Goal: Entertainment & Leisure: Consume media (video, audio)

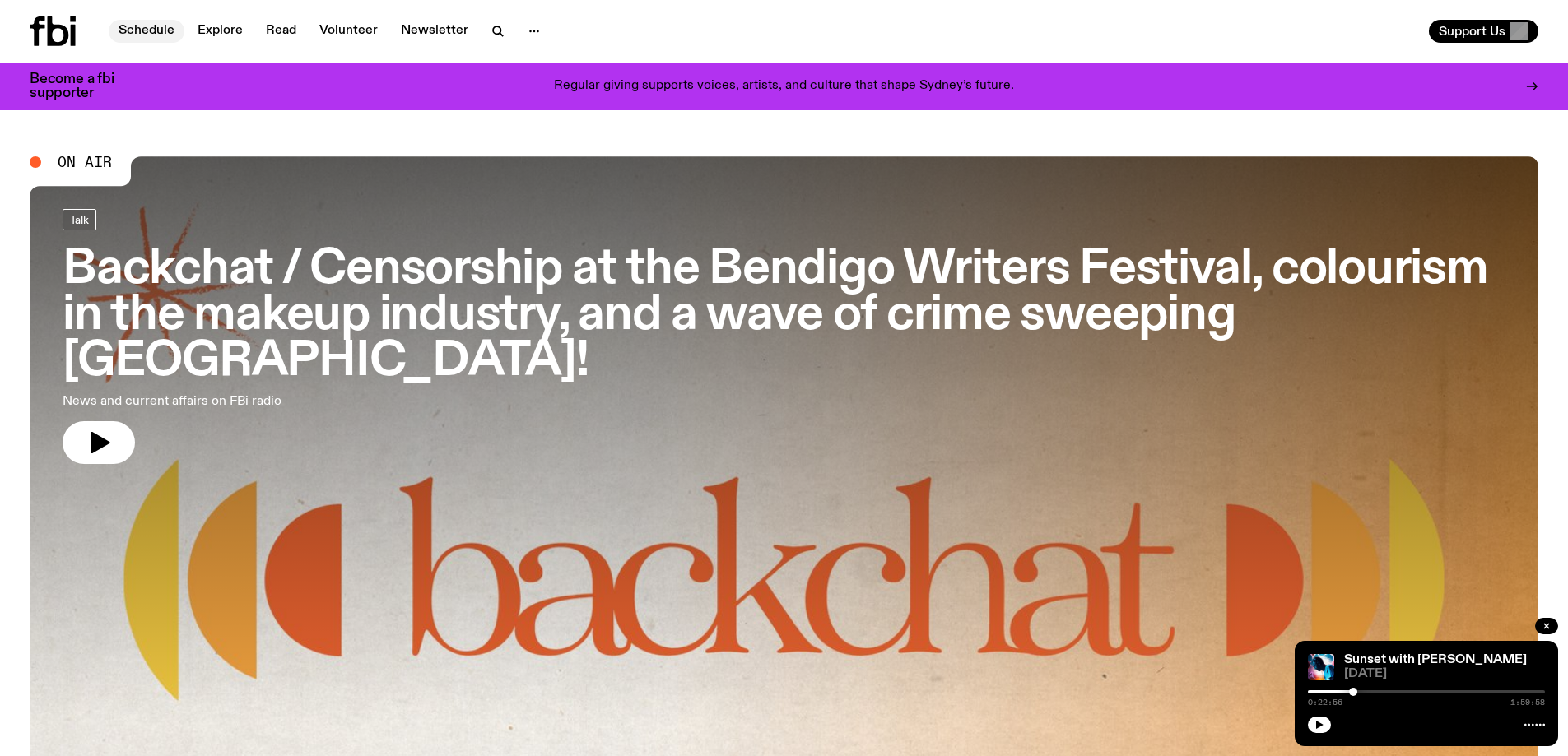
click at [155, 30] on link "Schedule" at bounding box center [146, 31] width 76 height 23
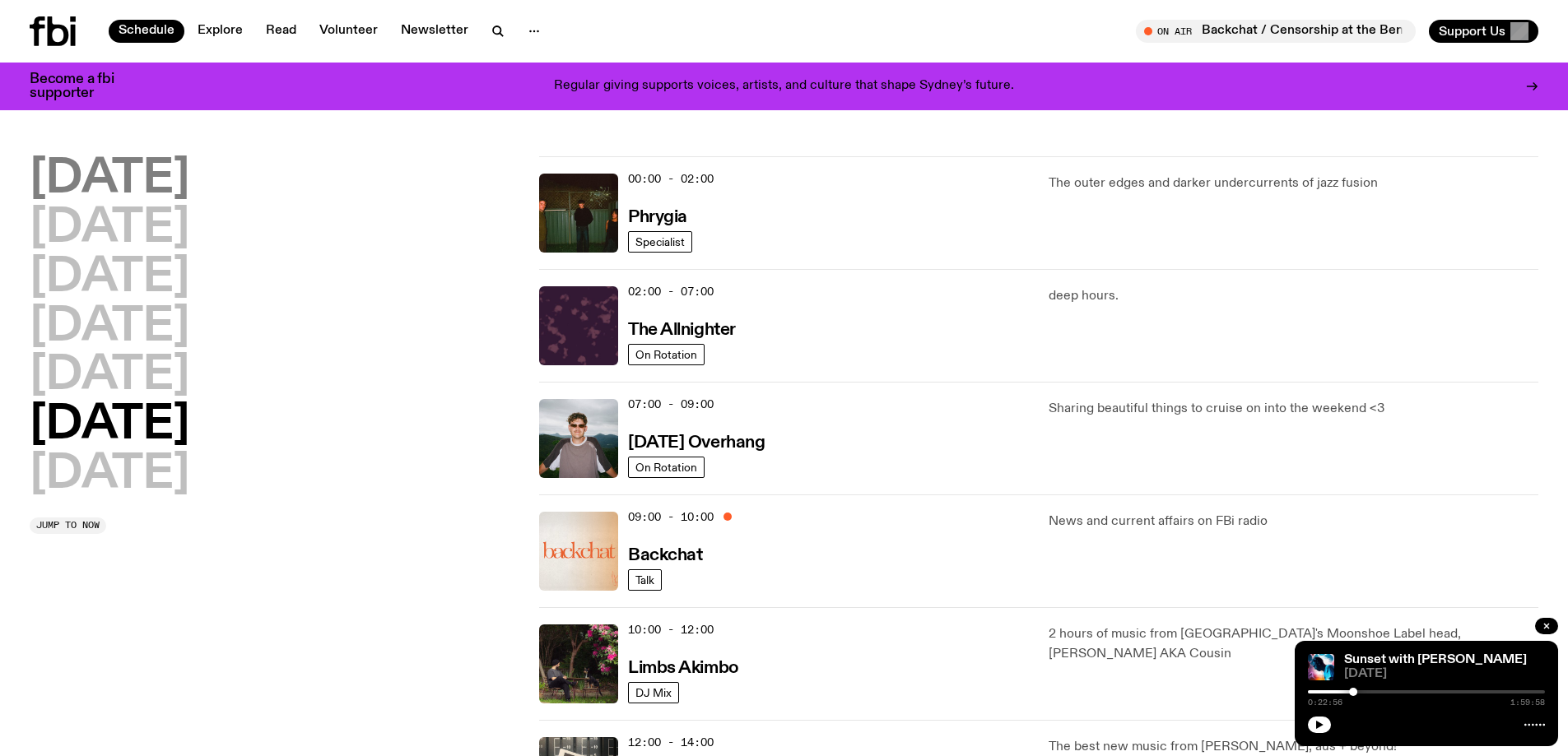
click at [132, 176] on h2 "[DATE]" at bounding box center [110, 179] width 160 height 46
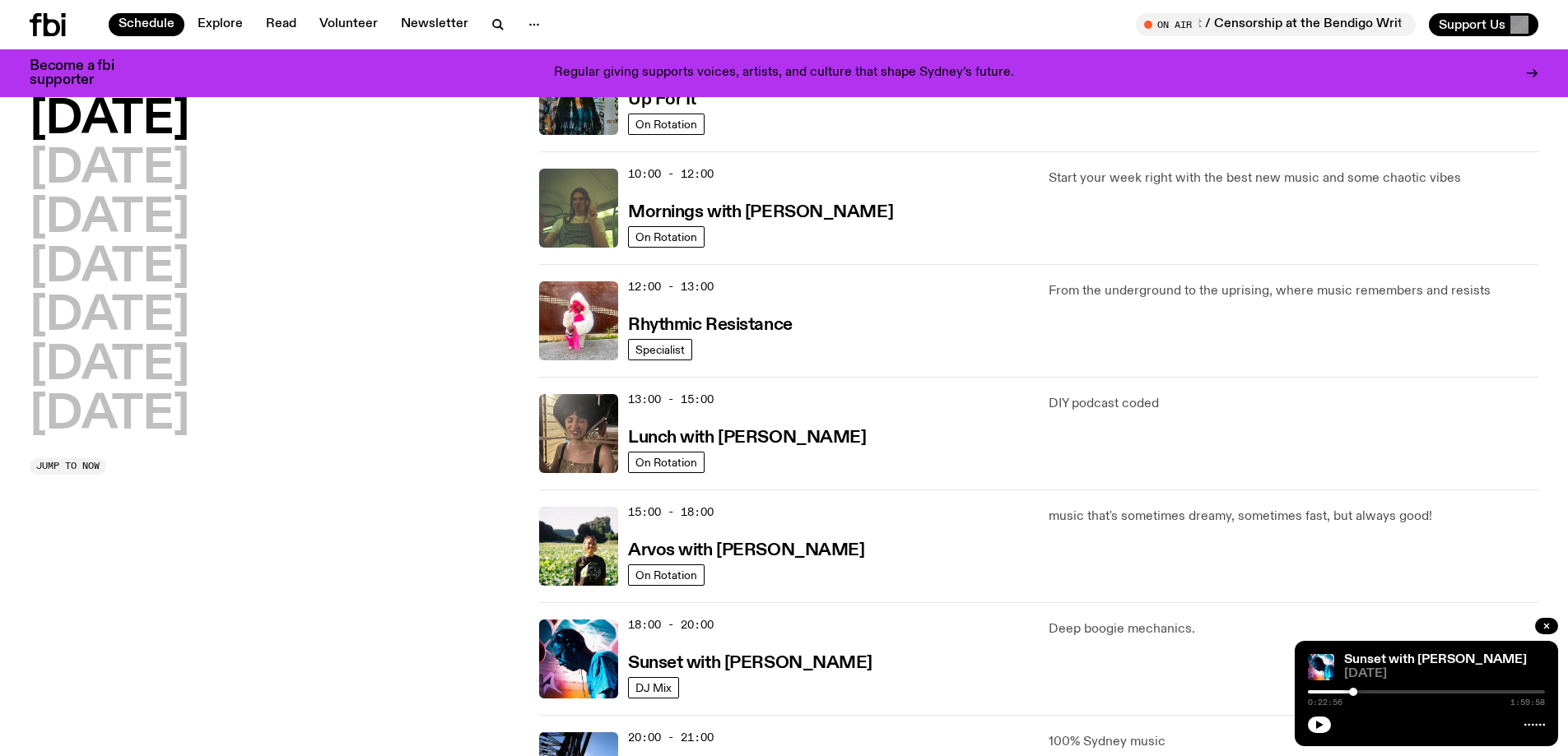
scroll to position [375, 0]
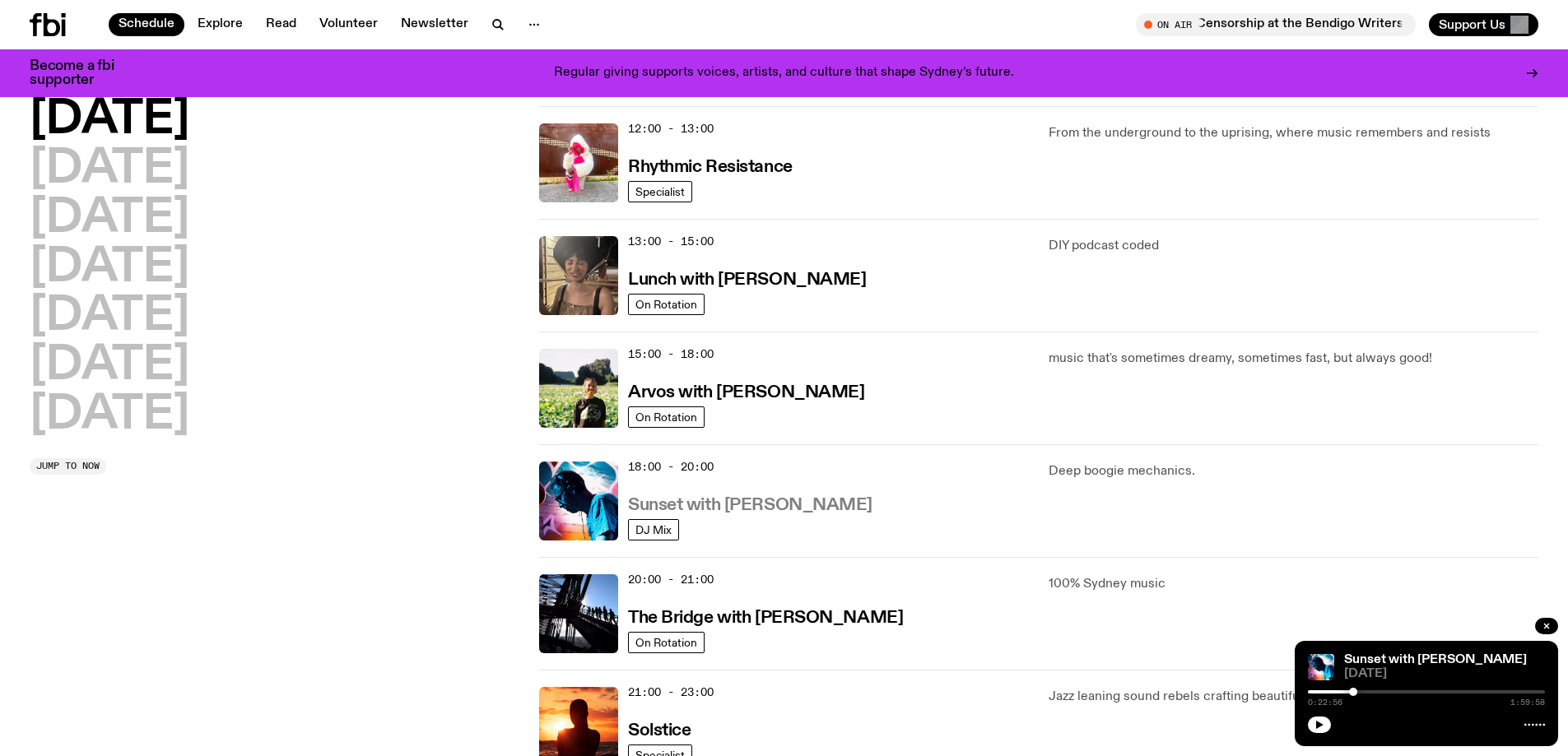
click at [659, 507] on h3 "Sunset with [PERSON_NAME]" at bounding box center [750, 506] width 244 height 17
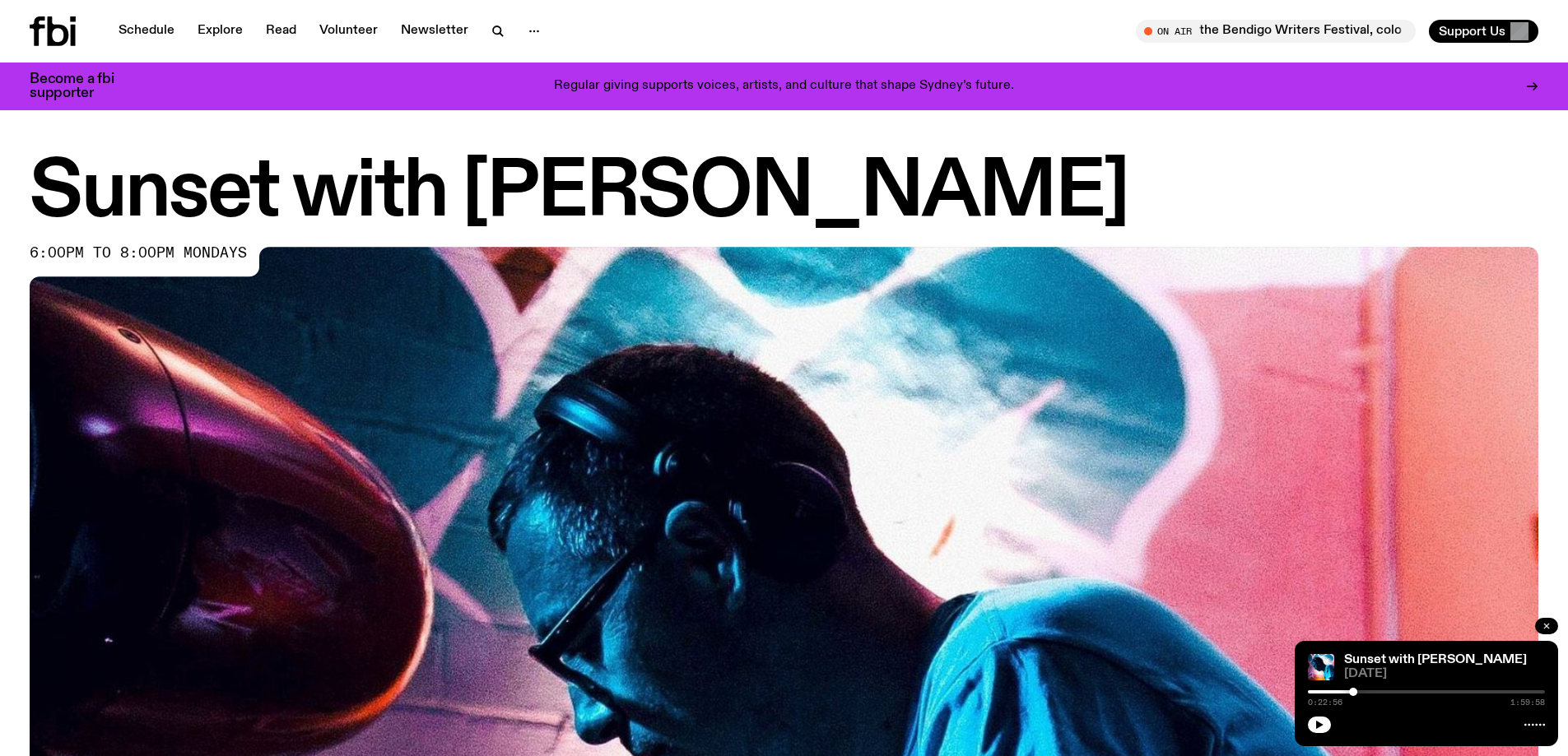
click at [1546, 627] on icon "button" at bounding box center [1547, 626] width 5 height 5
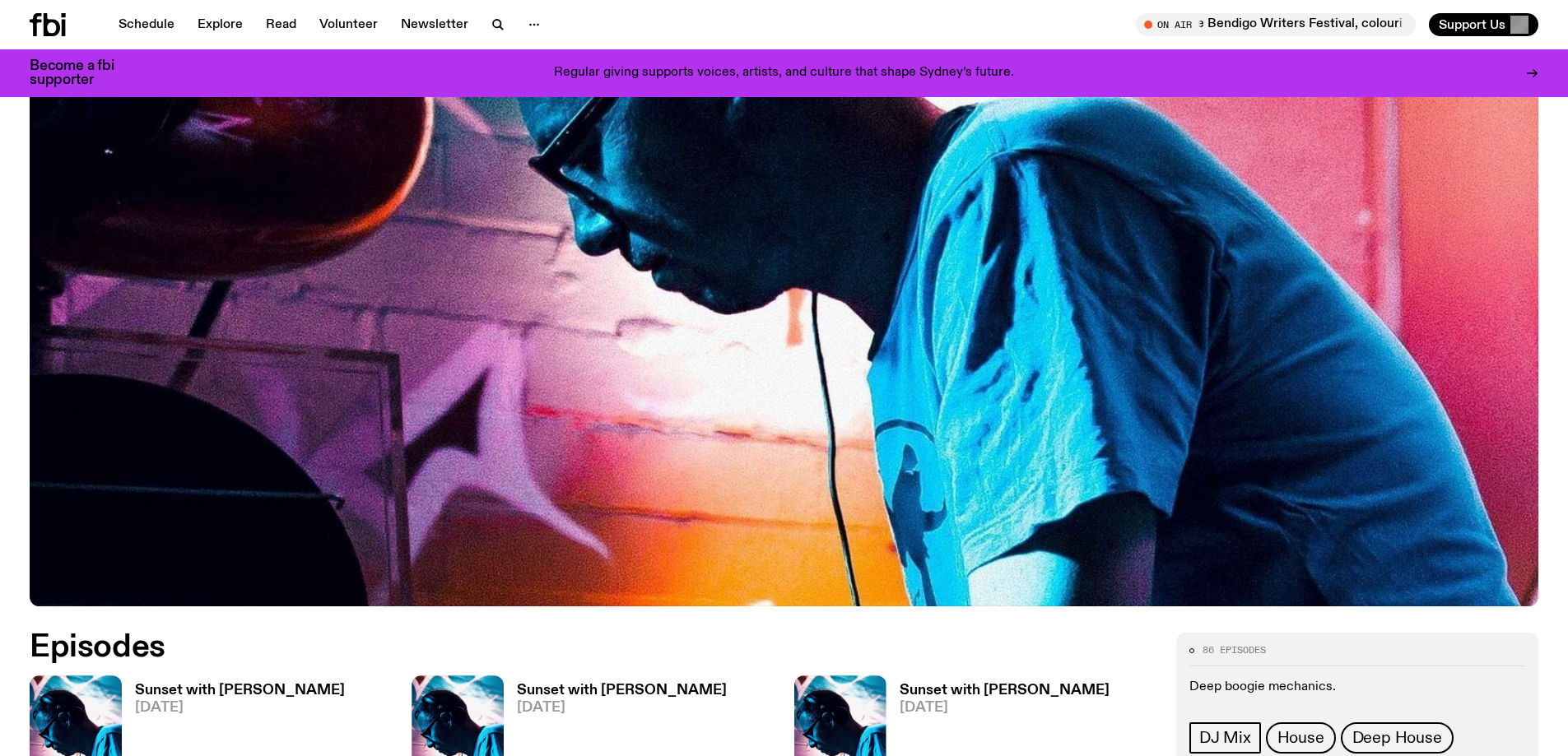
scroll to position [727, 0]
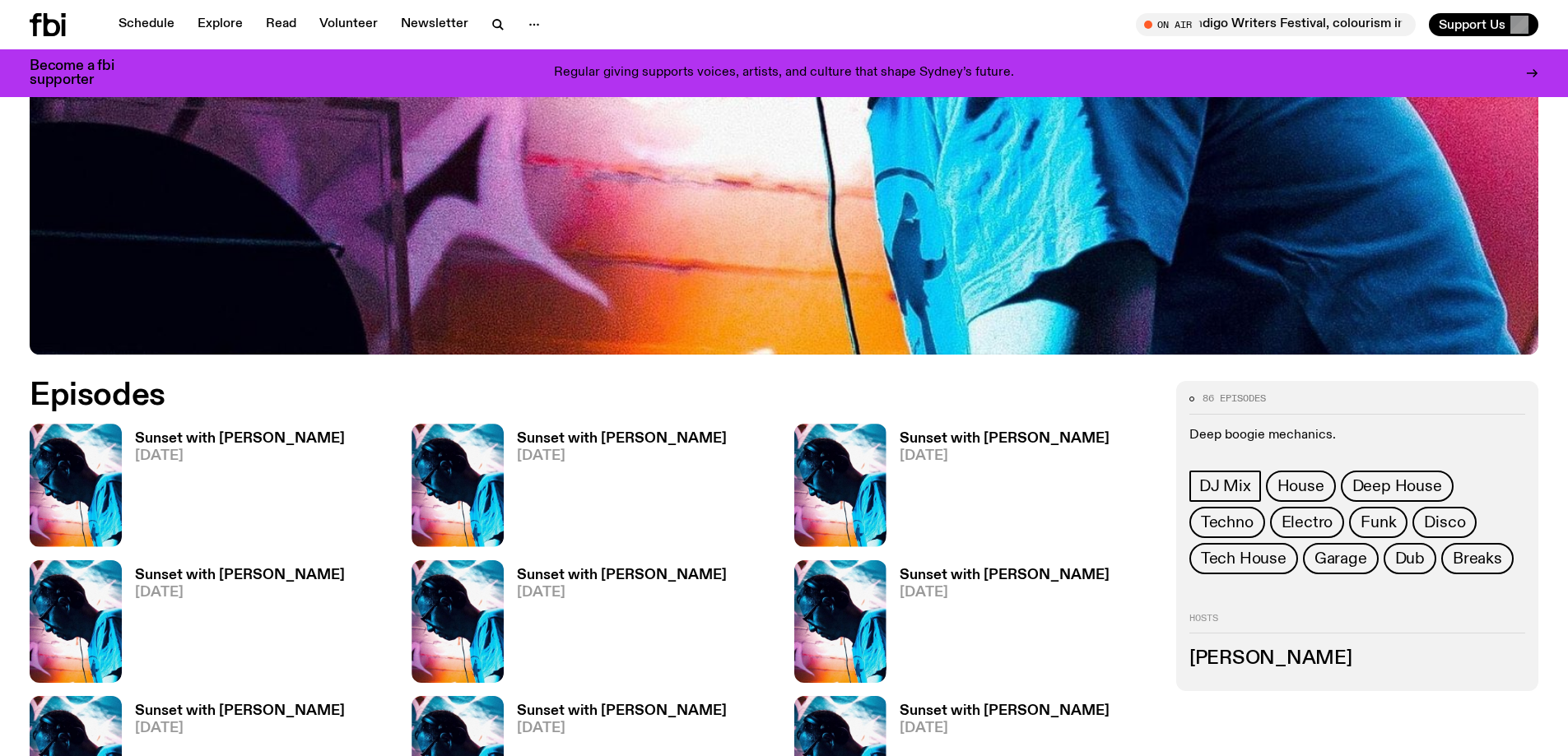
click at [917, 441] on h3 "Sunset with [PERSON_NAME]" at bounding box center [1004, 439] width 210 height 14
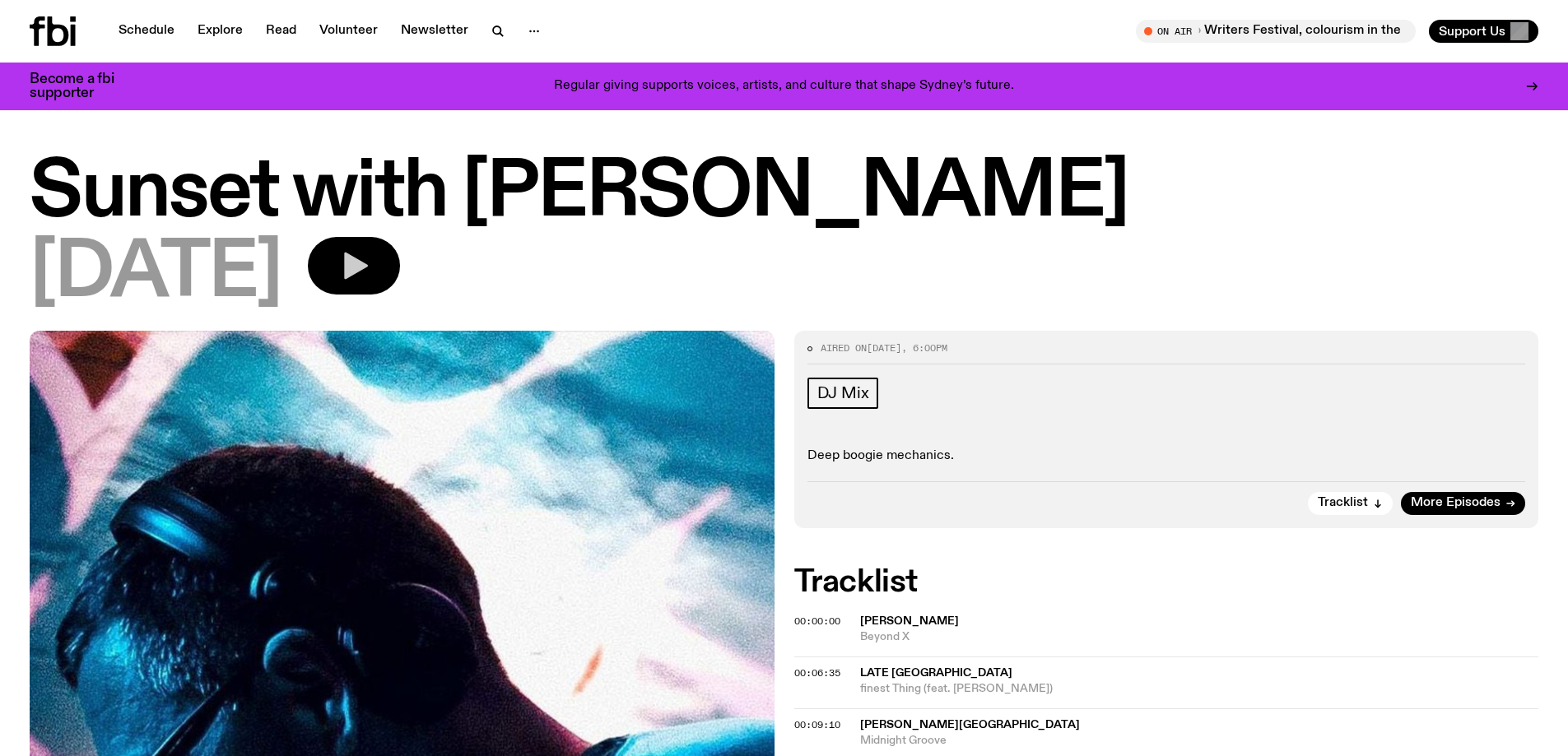
click at [368, 266] on icon "button" at bounding box center [356, 266] width 24 height 27
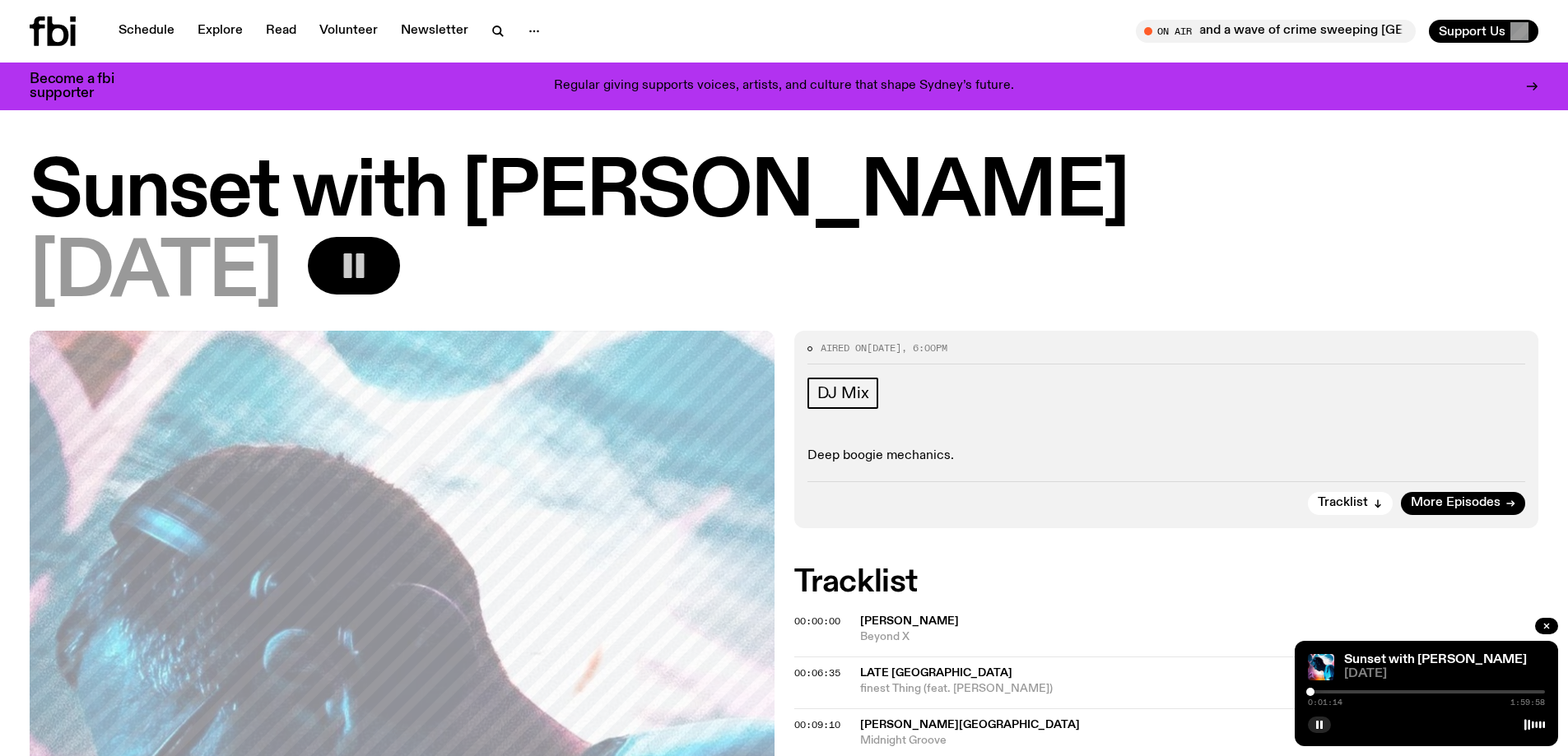
click at [1311, 691] on div at bounding box center [1311, 692] width 8 height 8
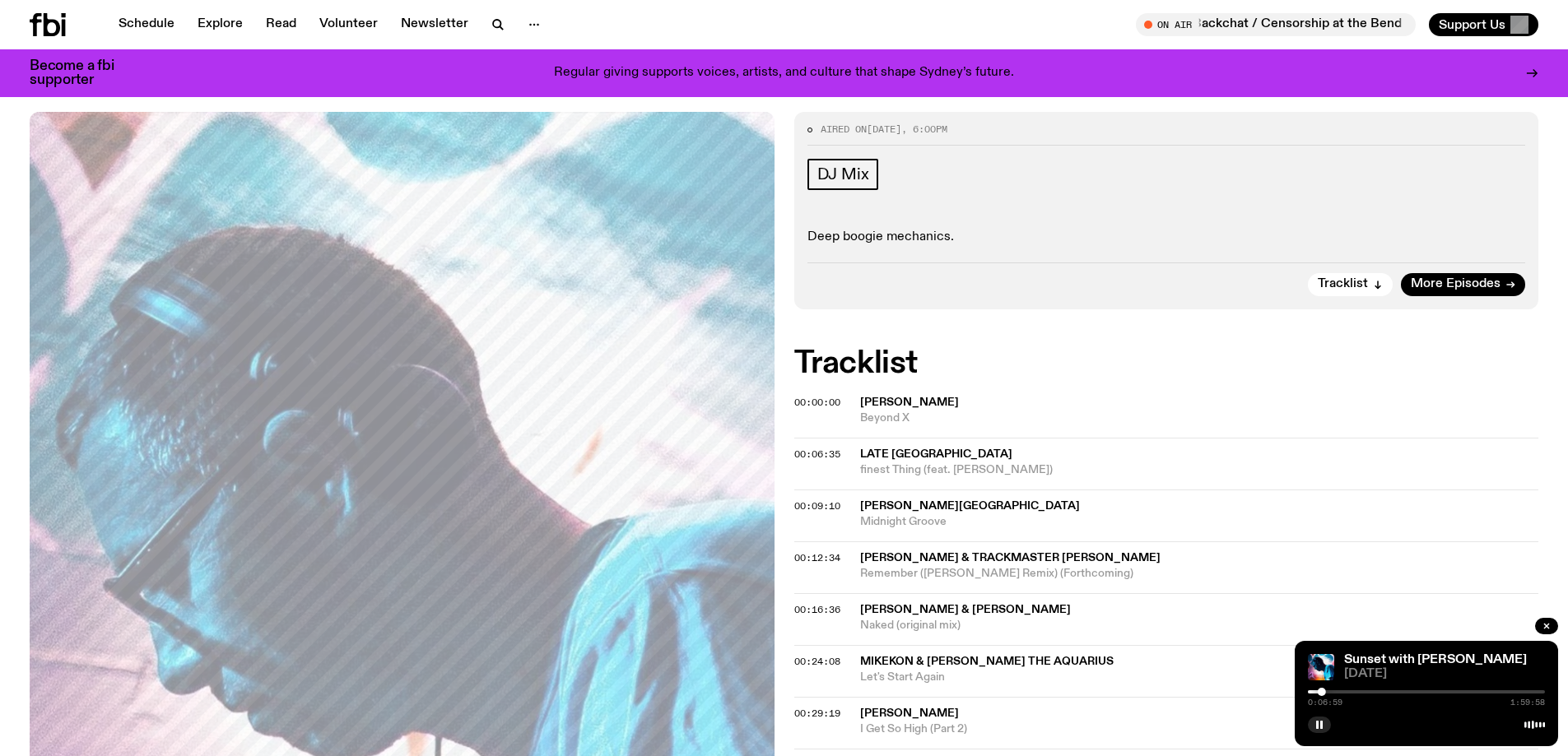
scroll to position [234, 0]
